Goal: Transaction & Acquisition: Book appointment/travel/reservation

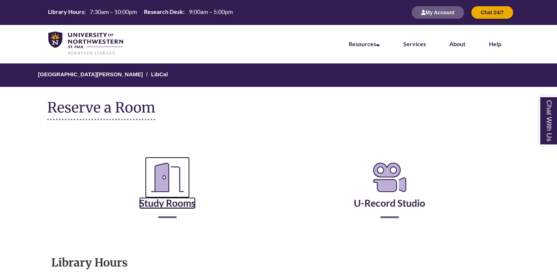
click at [182, 182] on icon "Reserve a Room" at bounding box center [167, 177] width 45 height 41
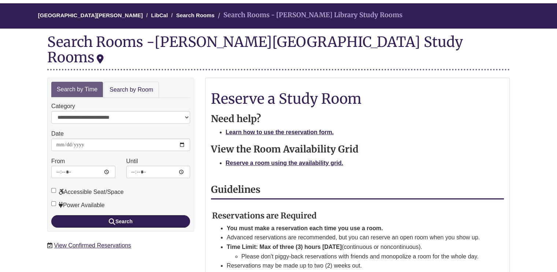
scroll to position [73, 0]
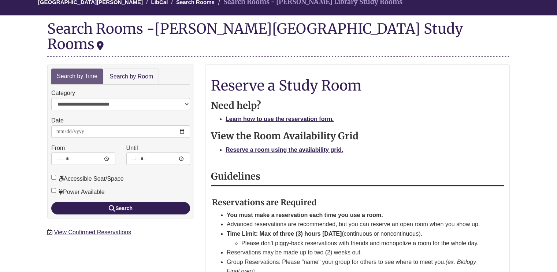
click at [300, 154] on p at bounding box center [357, 159] width 293 height 10
click at [303, 147] on strong "Reserve a room using the availability grid." at bounding box center [285, 150] width 118 height 6
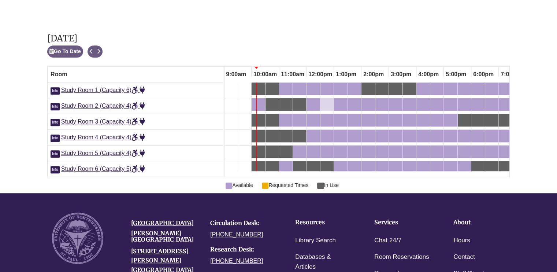
scroll to position [390, 0]
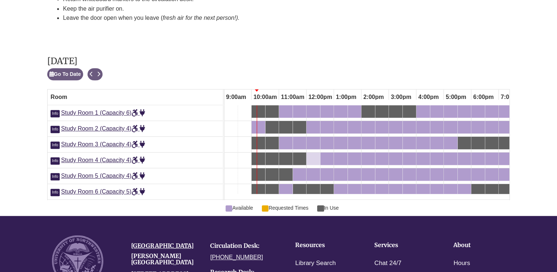
click at [312, 155] on div "12:00pm Wednesday, September 10, 2025 - Study Room 4 - Available" at bounding box center [313, 159] width 12 height 8
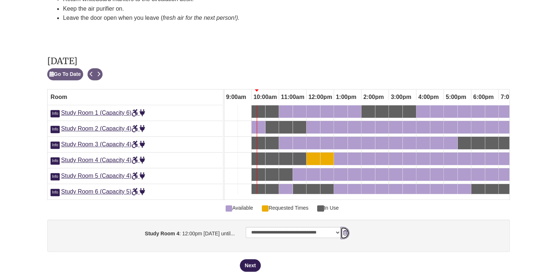
click at [347, 230] on icon "booking form" at bounding box center [345, 232] width 4 height 5
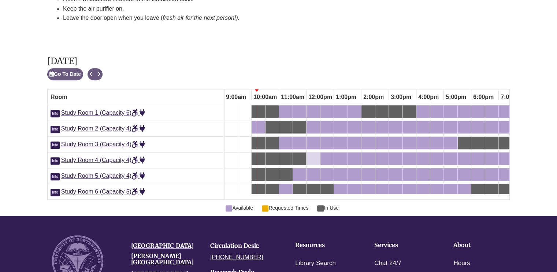
click at [325, 155] on div "12:30pm Wednesday, September 10, 2025 - Study Room 4 - Available" at bounding box center [327, 159] width 12 height 8
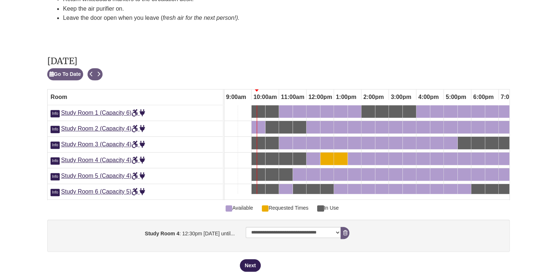
click at [306, 152] on link "11:30am Wednesday, September 10, 2025 - Study Room 4 - In Use" at bounding box center [299, 158] width 13 height 12
click at [312, 155] on div "12:00pm Wednesday, September 10, 2025 - Study Room 4 - Available" at bounding box center [313, 159] width 12 height 8
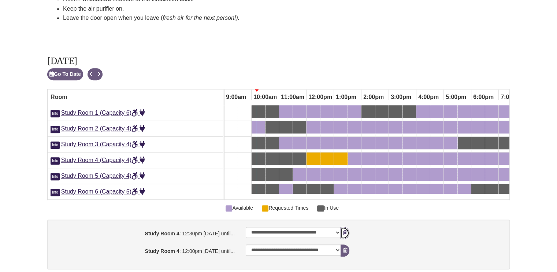
click at [345, 227] on button "Remove Pending Reservation" at bounding box center [345, 233] width 9 height 12
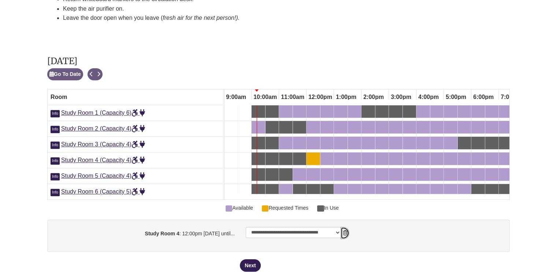
click at [345, 227] on button "Remove Pending Reservation" at bounding box center [345, 233] width 9 height 12
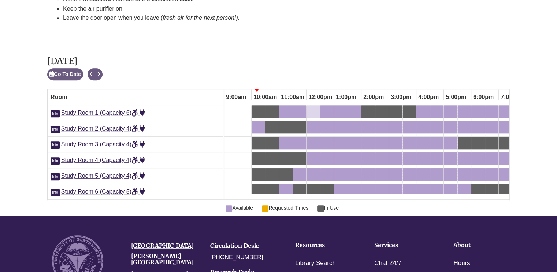
click at [319, 105] on link "12:00pm Wednesday, September 10, 2025 - Study Room 1 - Available" at bounding box center [314, 111] width 14 height 12
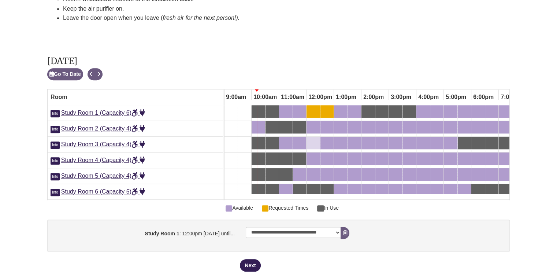
click at [315, 139] on div "12:00pm Wednesday, September 10, 2025 - Study Room 3 - Available" at bounding box center [313, 143] width 12 height 8
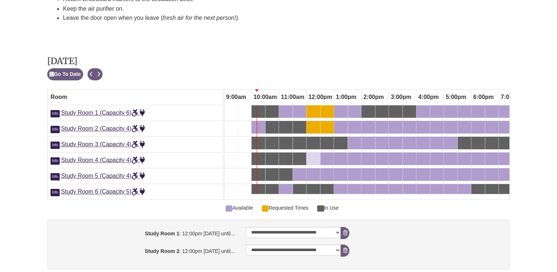
click at [318, 152] on link "12:00pm Wednesday, September 10, 2025 - Study Room 4 - Available" at bounding box center [314, 158] width 14 height 12
click at [311, 123] on div "12:00pm Wednesday, September 10, 2025 - Study Room 2 - Available" at bounding box center [313, 127] width 12 height 8
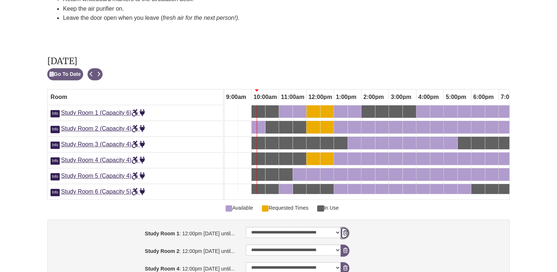
click at [346, 230] on icon "booking form" at bounding box center [345, 232] width 4 height 5
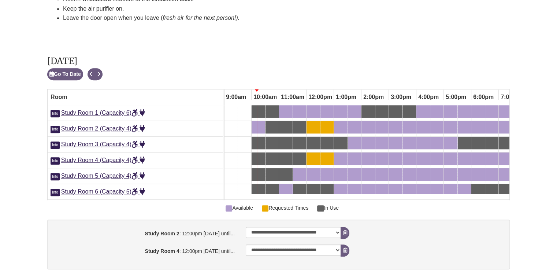
click at [347, 244] on div "Remove Pending Reservation" at bounding box center [345, 250] width 8 height 12
click at [346, 227] on button "Remove Pending Reservation" at bounding box center [345, 233] width 9 height 12
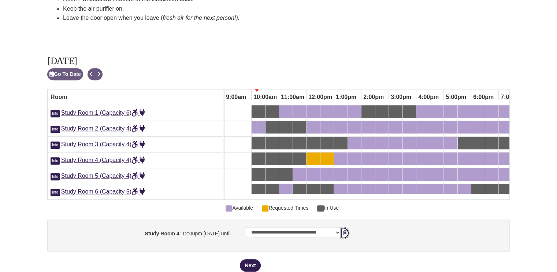
click at [347, 230] on icon "booking form" at bounding box center [345, 232] width 4 height 5
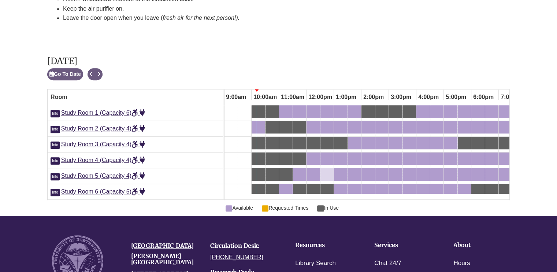
click at [324, 170] on div "12:30pm Wednesday, September 10, 2025 - Study Room 5 - Available" at bounding box center [327, 174] width 12 height 8
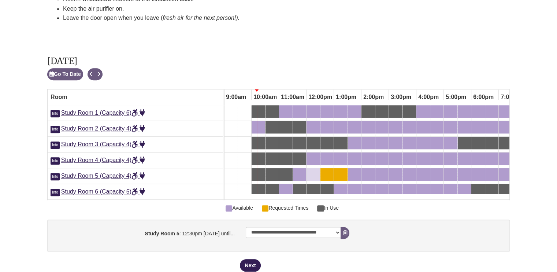
click at [313, 170] on div "12:00pm Wednesday, September 10, 2025 - Study Room 5 - Available" at bounding box center [313, 174] width 12 height 8
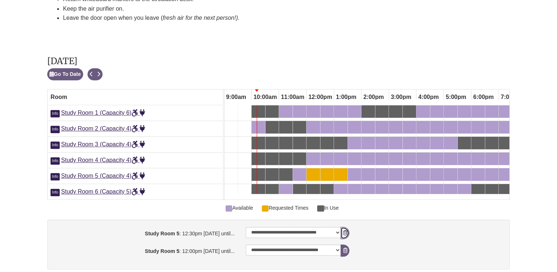
click at [347, 227] on button "Remove Pending Reservation" at bounding box center [345, 233] width 9 height 12
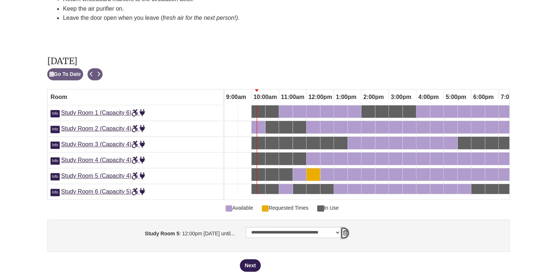
click at [347, 227] on button "Remove Pending Reservation" at bounding box center [345, 233] width 9 height 12
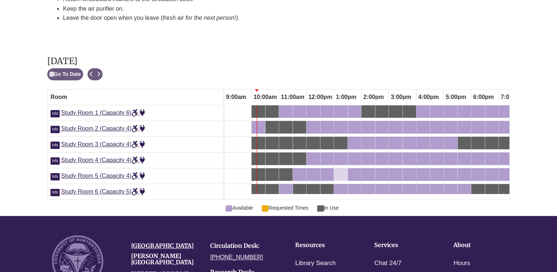
click at [342, 170] on div "1:00pm Wednesday, September 10, 2025 - Study Room 5 - Available" at bounding box center [341, 174] width 12 height 8
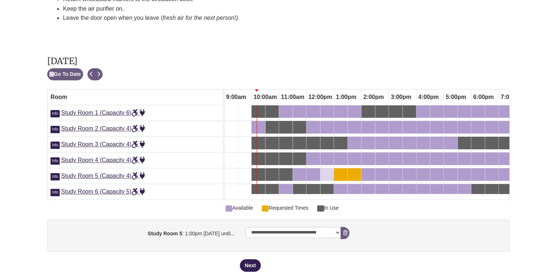
click at [330, 170] on div "12:30pm Wednesday, September 10, 2025 - Study Room 5 - Available" at bounding box center [327, 174] width 12 height 8
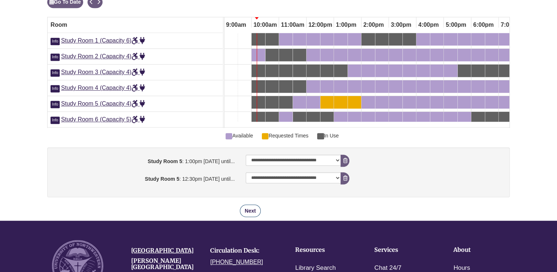
scroll to position [463, 0]
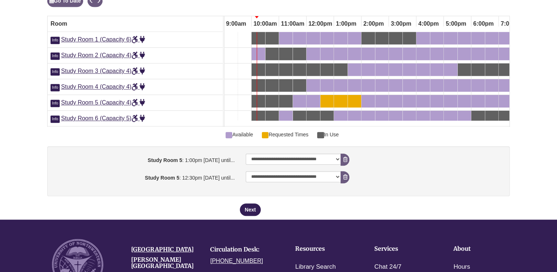
click at [250, 203] on div "Next" at bounding box center [375, 209] width 270 height 12
click at [247, 203] on button "Next" at bounding box center [250, 209] width 21 height 12
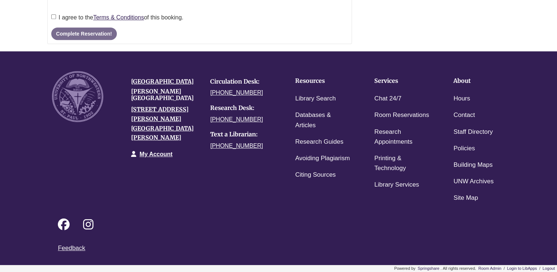
scroll to position [0, 0]
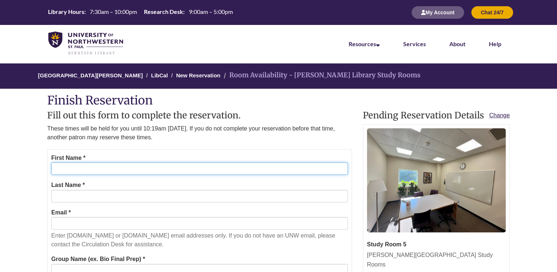
click at [176, 165] on input "First Name *" at bounding box center [199, 168] width 297 height 12
type input "******"
type input "****"
type input "**********"
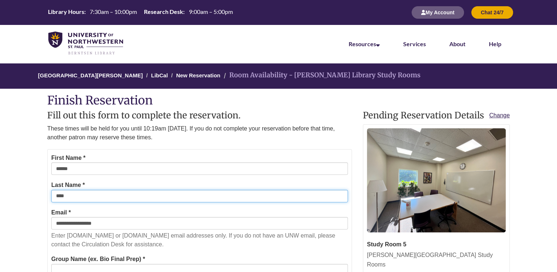
click at [61, 195] on input "****" at bounding box center [199, 196] width 297 height 12
type input "****"
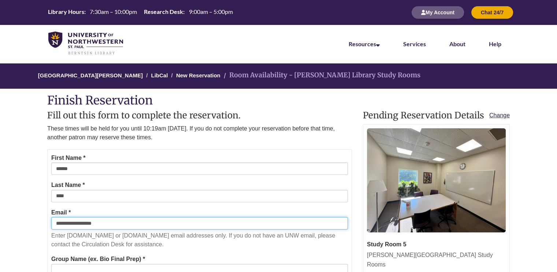
drag, startPoint x: 139, startPoint y: 223, endPoint x: 0, endPoint y: 217, distance: 139.4
type input "**********"
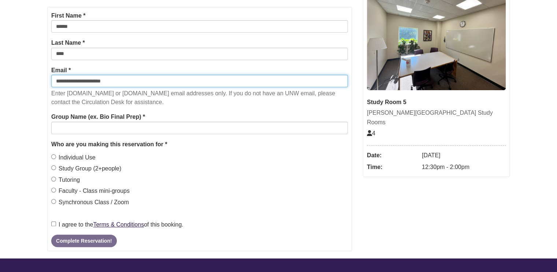
scroll to position [147, 0]
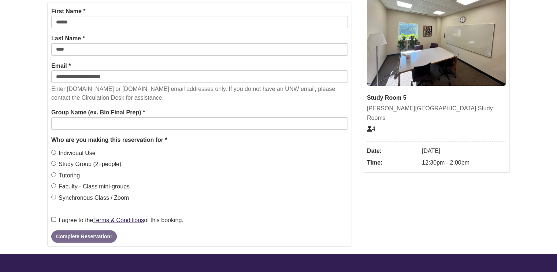
click at [68, 163] on label "Study Group (2+people)" at bounding box center [86, 164] width 70 height 10
click at [50, 218] on form "**********" at bounding box center [199, 125] width 305 height 244
click at [118, 130] on form "**********" at bounding box center [199, 125] width 305 height 244
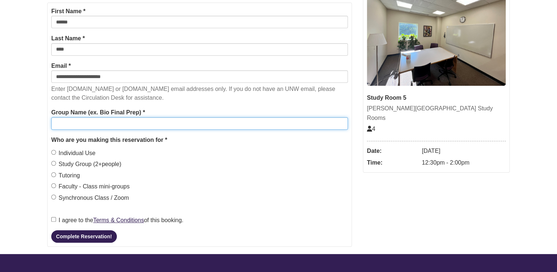
click at [124, 118] on input "Group Name (ex. Bio Final Prep) *" at bounding box center [199, 123] width 297 height 12
type input "***"
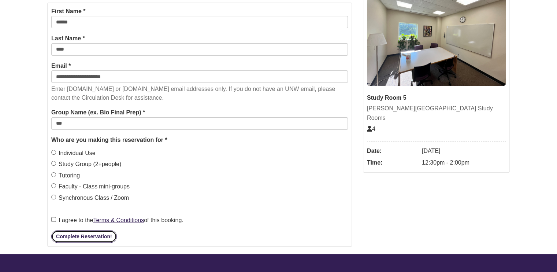
click at [92, 234] on button "Complete Reservation!" at bounding box center [83, 236] width 65 height 12
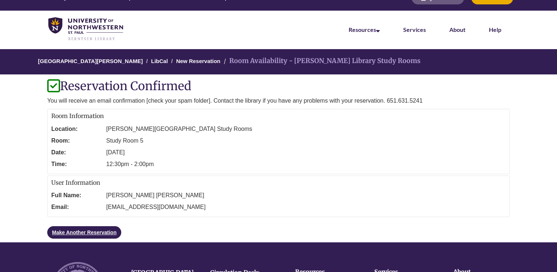
scroll to position [0, 0]
